Goal: Find contact information: Find contact information

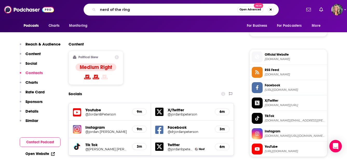
type input "nerd of the rings"
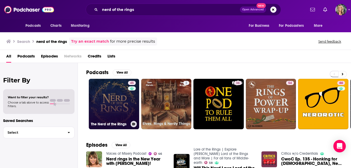
click at [118, 104] on link "45 The Nerd of the Rings" at bounding box center [114, 104] width 50 height 50
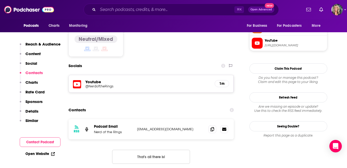
scroll to position [450, 0]
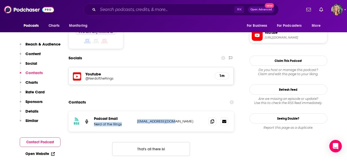
drag, startPoint x: 173, startPoint y: 101, endPoint x: 134, endPoint y: 100, distance: 38.4
click at [134, 111] on div "RSS Podcast Email Nerd of the Rings [EMAIL_ADDRESS][DOMAIN_NAME] [EMAIL_ADDRESS…" at bounding box center [152, 121] width 166 height 20
copy div "Nerd of the Rings [EMAIL_ADDRESS][DOMAIN_NAME]"
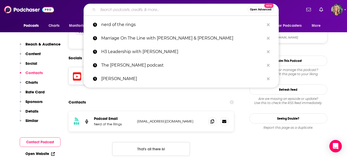
click at [133, 9] on input "Search podcasts, credits, & more..." at bounding box center [173, 9] width 150 height 8
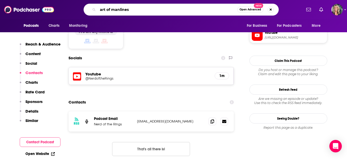
type input "art of manliness"
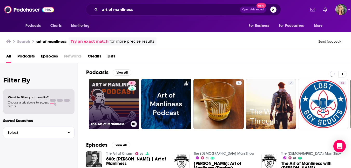
click at [124, 94] on link "81 The Art of Manliness" at bounding box center [114, 104] width 50 height 50
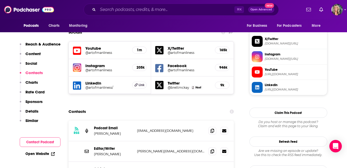
scroll to position [461, 0]
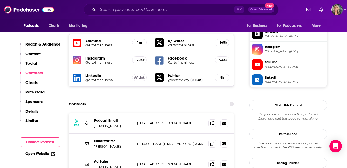
click at [176, 121] on p "[EMAIL_ADDRESS][DOMAIN_NAME]" at bounding box center [171, 123] width 68 height 4
drag, startPoint x: 173, startPoint y: 94, endPoint x: 132, endPoint y: 96, distance: 41.3
click at [0, 0] on div "Podcast Email [PERSON_NAME] [PERSON_NAME][EMAIL_ADDRESS][DOMAIN_NAME] [EMAIL_AD…" at bounding box center [0, 0] width 0 height 0
copy div "[EMAIL_ADDRESS][DOMAIN_NAME]"
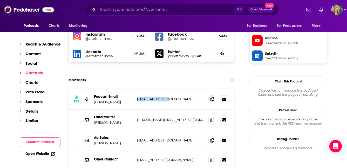
scroll to position [485, 0]
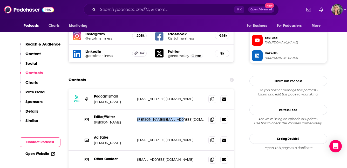
drag, startPoint x: 181, startPoint y: 90, endPoint x: 137, endPoint y: 90, distance: 43.9
click at [137, 117] on p "[PERSON_NAME][EMAIL_ADDRESS][DOMAIN_NAME]" at bounding box center [171, 119] width 68 height 4
click at [144, 150] on div "Other Contact [EMAIL_ADDRESS][DOMAIN_NAME] [EMAIL_ADDRESS][DOMAIN_NAME]" at bounding box center [152, 159] width 166 height 18
drag, startPoint x: 185, startPoint y: 129, endPoint x: 136, endPoint y: 130, distance: 49.9
click at [136, 150] on div "Other Contact [EMAIL_ADDRESS][DOMAIN_NAME] [EMAIL_ADDRESS][DOMAIN_NAME]" at bounding box center [152, 159] width 166 height 18
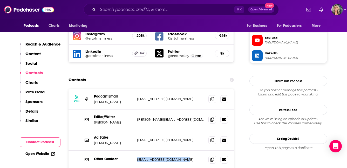
copy p "[EMAIL_ADDRESS][DOMAIN_NAME]"
drag, startPoint x: 173, startPoint y: 70, endPoint x: 136, endPoint y: 70, distance: 36.3
click at [136, 89] on div "RSS Podcast Email [PERSON_NAME] [PERSON_NAME][EMAIL_ADDRESS][DOMAIN_NAME] [EMAI…" at bounding box center [152, 99] width 166 height 21
copy p "[EMAIL_ADDRESS][DOMAIN_NAME]"
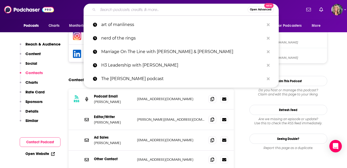
click at [127, 12] on input "Search podcasts, credits, & more..." at bounding box center [173, 9] width 150 height 8
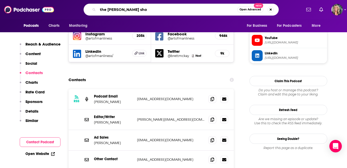
type input "the [PERSON_NAME] show"
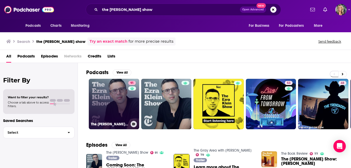
click at [124, 103] on link "91 The [PERSON_NAME] Show" at bounding box center [114, 104] width 50 height 50
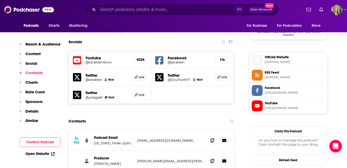
scroll to position [444, 0]
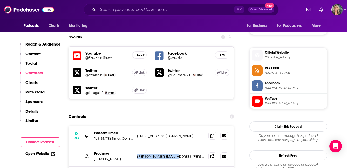
drag, startPoint x: 179, startPoint y: 123, endPoint x: 140, endPoint y: 121, distance: 39.3
click at [140, 146] on div "Producer [PERSON_NAME] [PERSON_NAME][EMAIL_ADDRESS][PERSON_NAME][DOMAIN_NAME] […" at bounding box center [152, 156] width 166 height 21
copy p "[PERSON_NAME][EMAIL_ADDRESS][PERSON_NAME][DOMAIN_NAME]"
drag, startPoint x: 174, startPoint y: 144, endPoint x: 134, endPoint y: 147, distance: 40.8
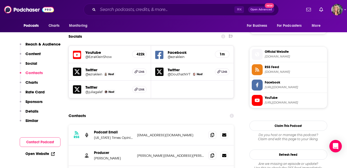
scroll to position [444, 0]
drag, startPoint x: 183, startPoint y: 104, endPoint x: 134, endPoint y: 104, distance: 48.6
click at [134, 125] on div "RSS Podcast Email [US_STATE] Times Opinion [EMAIL_ADDRESS][DOMAIN_NAME] [PERSON…" at bounding box center [152, 135] width 166 height 21
drag, startPoint x: 178, startPoint y: 145, endPoint x: 132, endPoint y: 145, distance: 45.2
click at [0, 0] on div "Producer [PERSON_NAME] [PERSON_NAME][EMAIL_ADDRESS][PERSON_NAME][DOMAIN_NAME] […" at bounding box center [0, 0] width 0 height 0
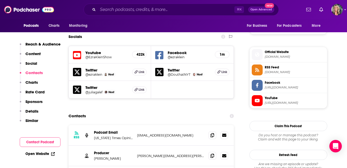
copy div "[PERSON_NAME][EMAIL_ADDRESS][PERSON_NAME][DOMAIN_NAME]"
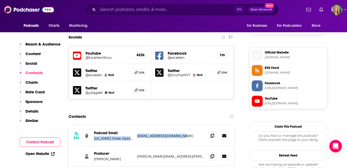
drag, startPoint x: 184, startPoint y: 103, endPoint x: 131, endPoint y: 103, distance: 52.7
click at [0, 0] on div "Podcast Email [US_STATE] Times Opinion [EMAIL_ADDRESS][DOMAIN_NAME] [EMAIL_ADDR…" at bounding box center [0, 0] width 0 height 0
click at [145, 125] on div "RSS Podcast Email [US_STATE] Times Opinion [EMAIL_ADDRESS][DOMAIN_NAME] [PERSON…" at bounding box center [152, 135] width 166 height 21
drag, startPoint x: 184, startPoint y: 103, endPoint x: 137, endPoint y: 103, distance: 47.8
click at [137, 133] on p "[EMAIL_ADDRESS][DOMAIN_NAME]" at bounding box center [171, 135] width 68 height 4
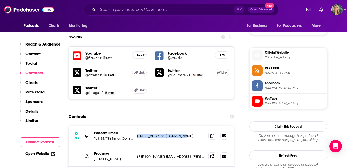
copy p "[EMAIL_ADDRESS][DOMAIN_NAME]"
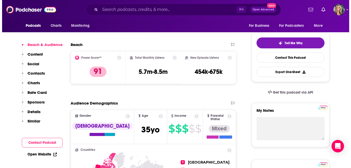
scroll to position [0, 0]
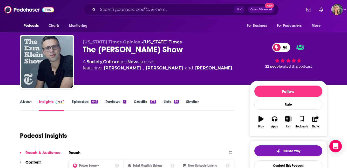
click at [338, 43] on div "[US_STATE] Times Opinion • [US_STATE] Times The [PERSON_NAME] Show 91 A Society…" at bounding box center [174, 42] width 332 height 85
click at [135, 11] on input "Search podcasts, credits, & more..." at bounding box center [166, 9] width 137 height 8
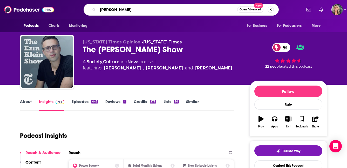
type input "[PERSON_NAME]"
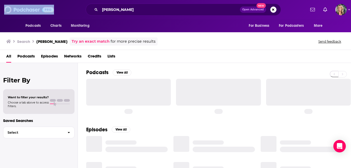
drag, startPoint x: 71, startPoint y: 6, endPoint x: 66, endPoint y: -10, distance: 16.4
click at [66, 0] on html "Podcasts Charts Monitoring [PERSON_NAME] Open Advanced New For Business For Pod…" at bounding box center [175, 84] width 351 height 168
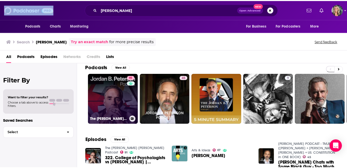
scroll to position [10, 0]
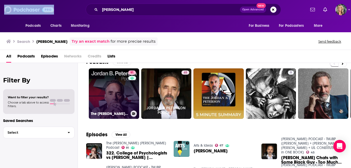
click at [108, 117] on link "91 The [PERSON_NAME] [PERSON_NAME] Podcast" at bounding box center [114, 93] width 50 height 50
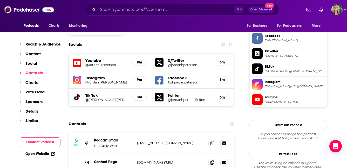
scroll to position [434, 0]
